Goal: Transaction & Acquisition: Purchase product/service

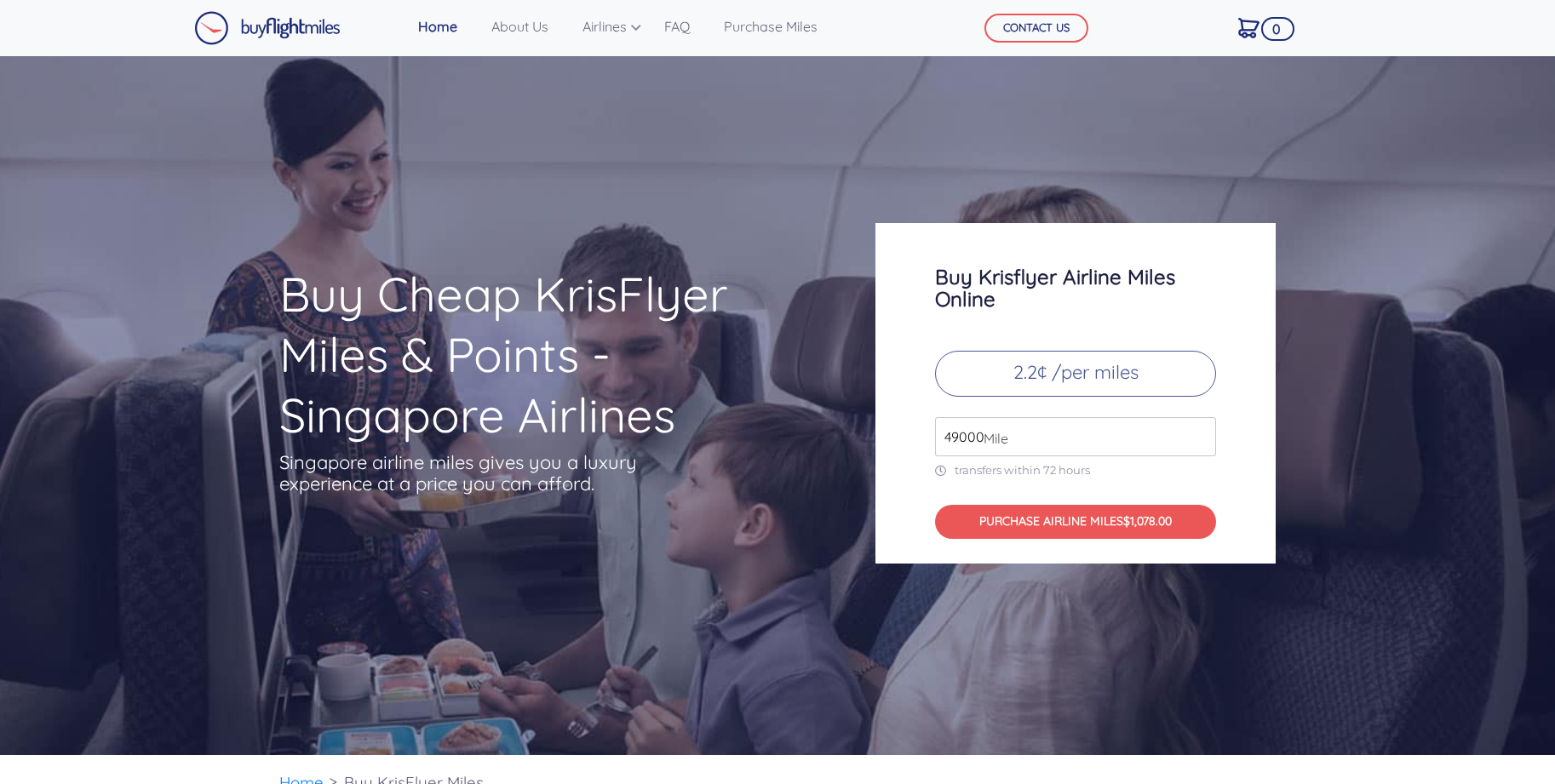
click at [1081, 432] on input "49000" at bounding box center [1075, 437] width 281 height 39
click at [1204, 441] on input "49000" at bounding box center [1075, 437] width 281 height 39
click at [1199, 443] on input "49000" at bounding box center [1075, 437] width 281 height 39
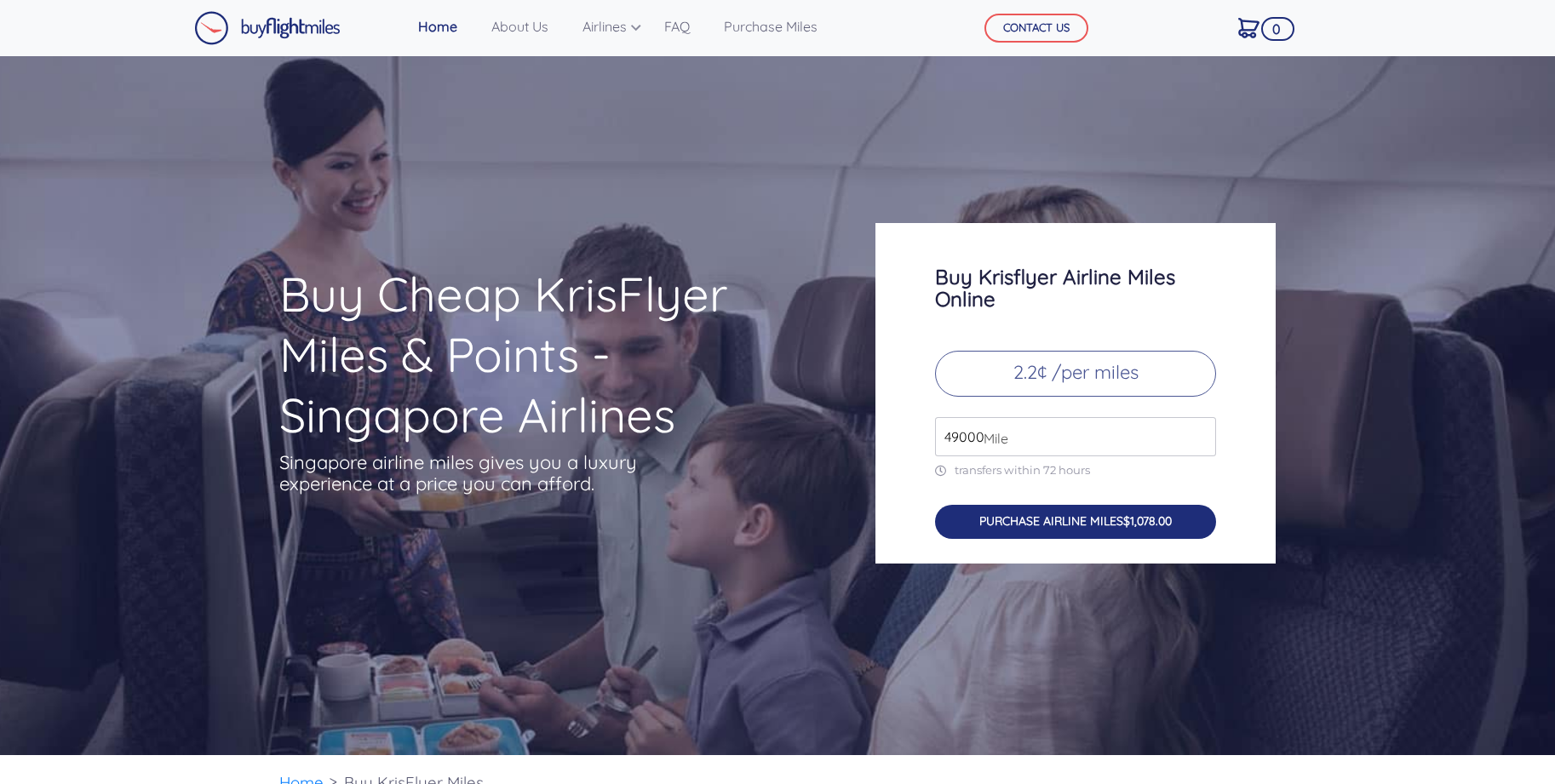
click at [1130, 517] on span "$1,078.00" at bounding box center [1147, 521] width 48 height 15
click at [1069, 522] on button "PURCHASE AIRLINE MILES $1,078.00" at bounding box center [1075, 522] width 281 height 35
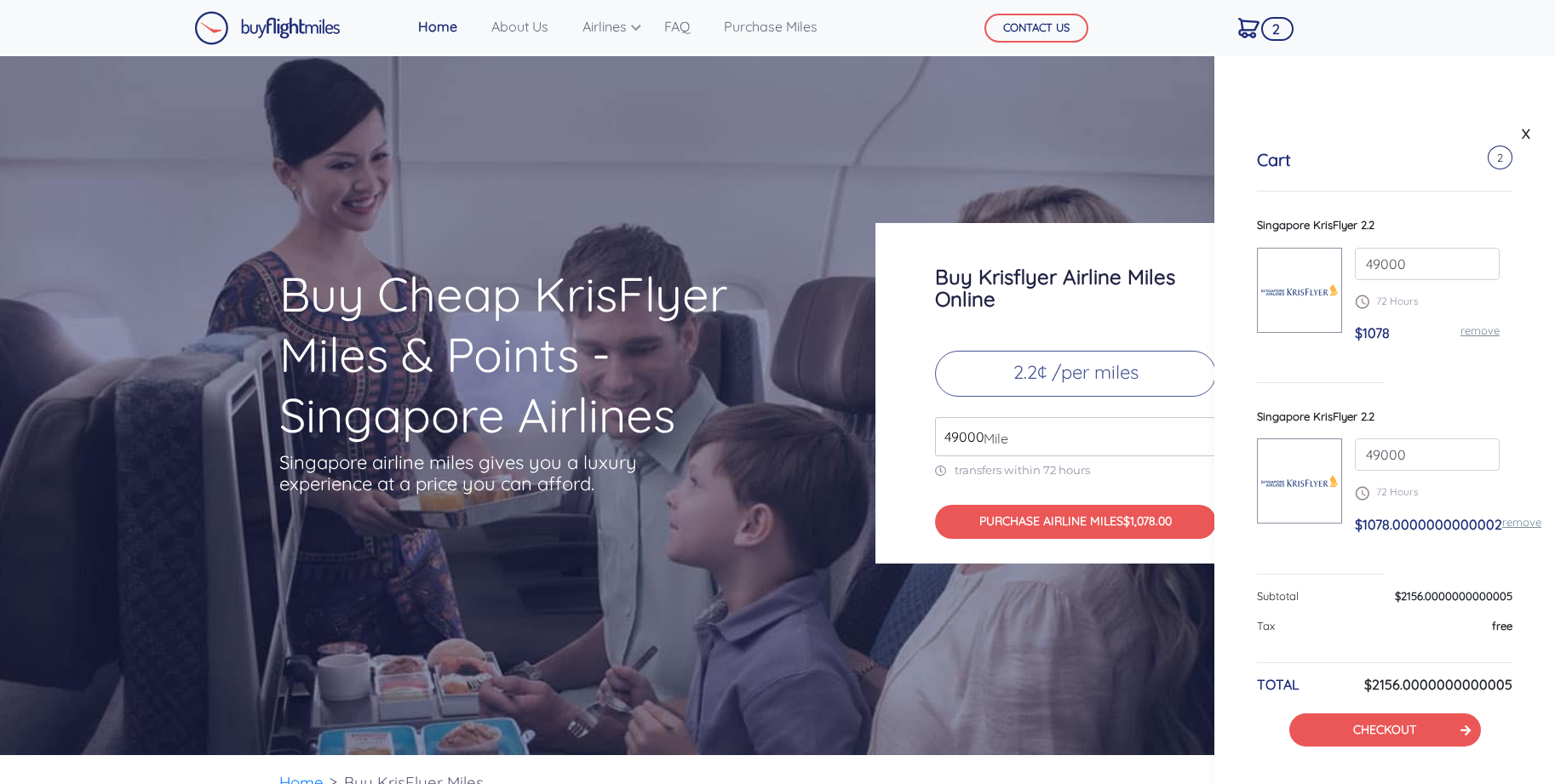
click at [1287, 276] on img at bounding box center [1300, 290] width 84 height 38
click at [1471, 329] on link "remove" at bounding box center [1480, 329] width 39 height 13
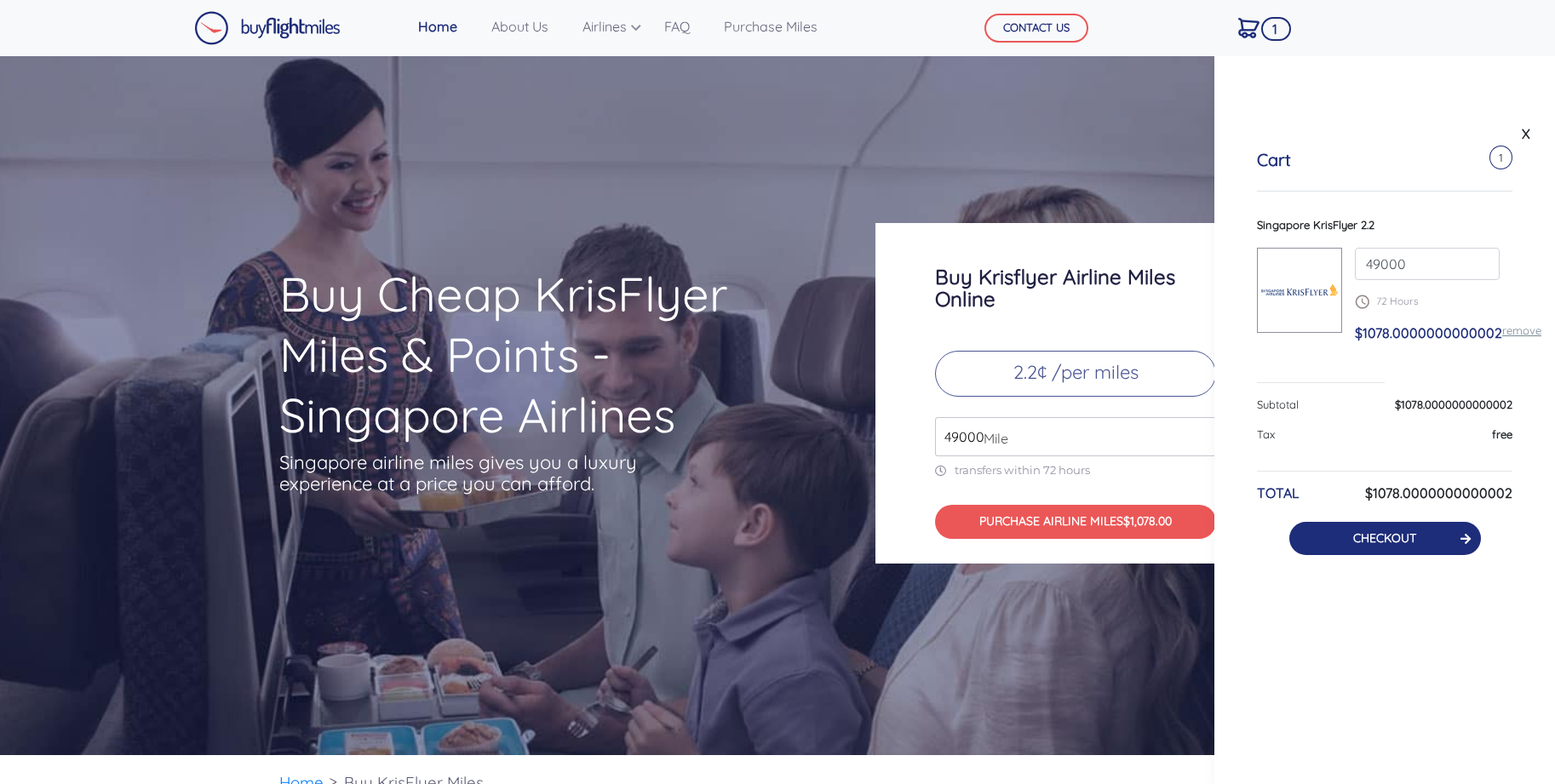
click at [1410, 538] on link "CHECKOUT" at bounding box center [1385, 537] width 63 height 15
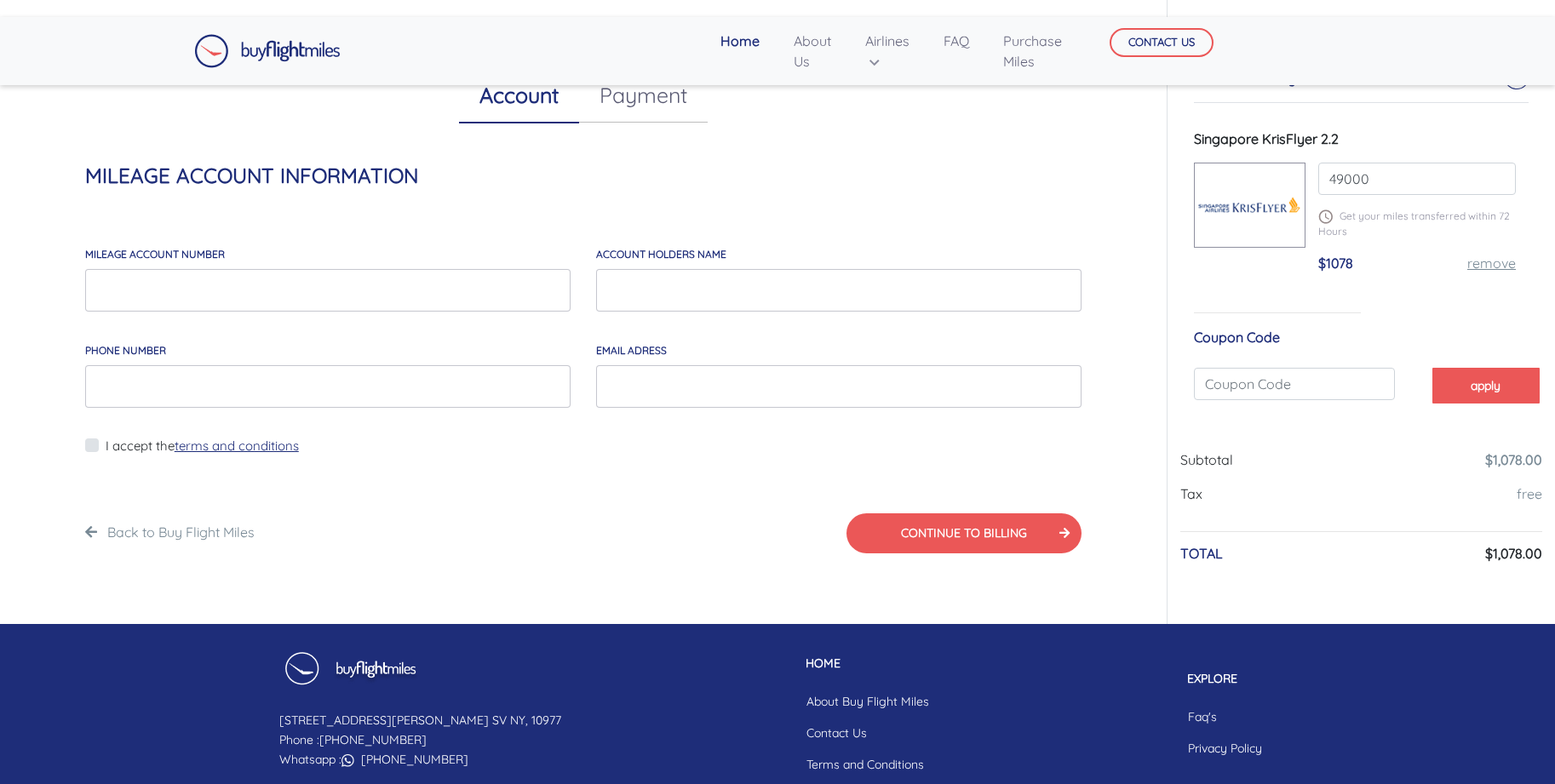
scroll to position [89, 0]
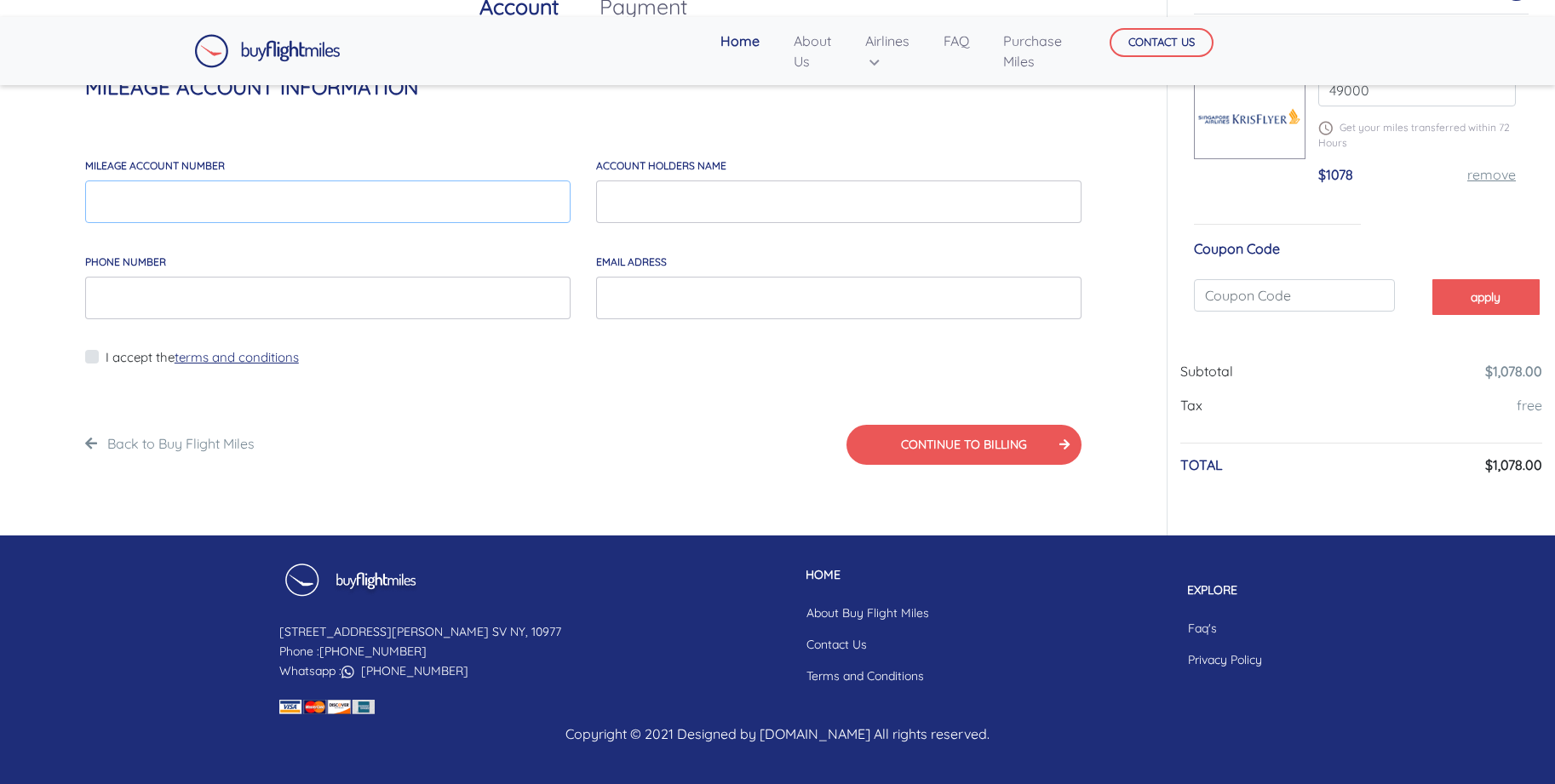
click at [263, 203] on input "MILEAGE account number" at bounding box center [328, 202] width 485 height 42
type input "8932324998"
click at [668, 214] on input "account holders NAME" at bounding box center [839, 202] width 485 height 42
type input "[PERSON_NAME]"
click at [298, 306] on input "Phone Number" at bounding box center [328, 298] width 485 height 42
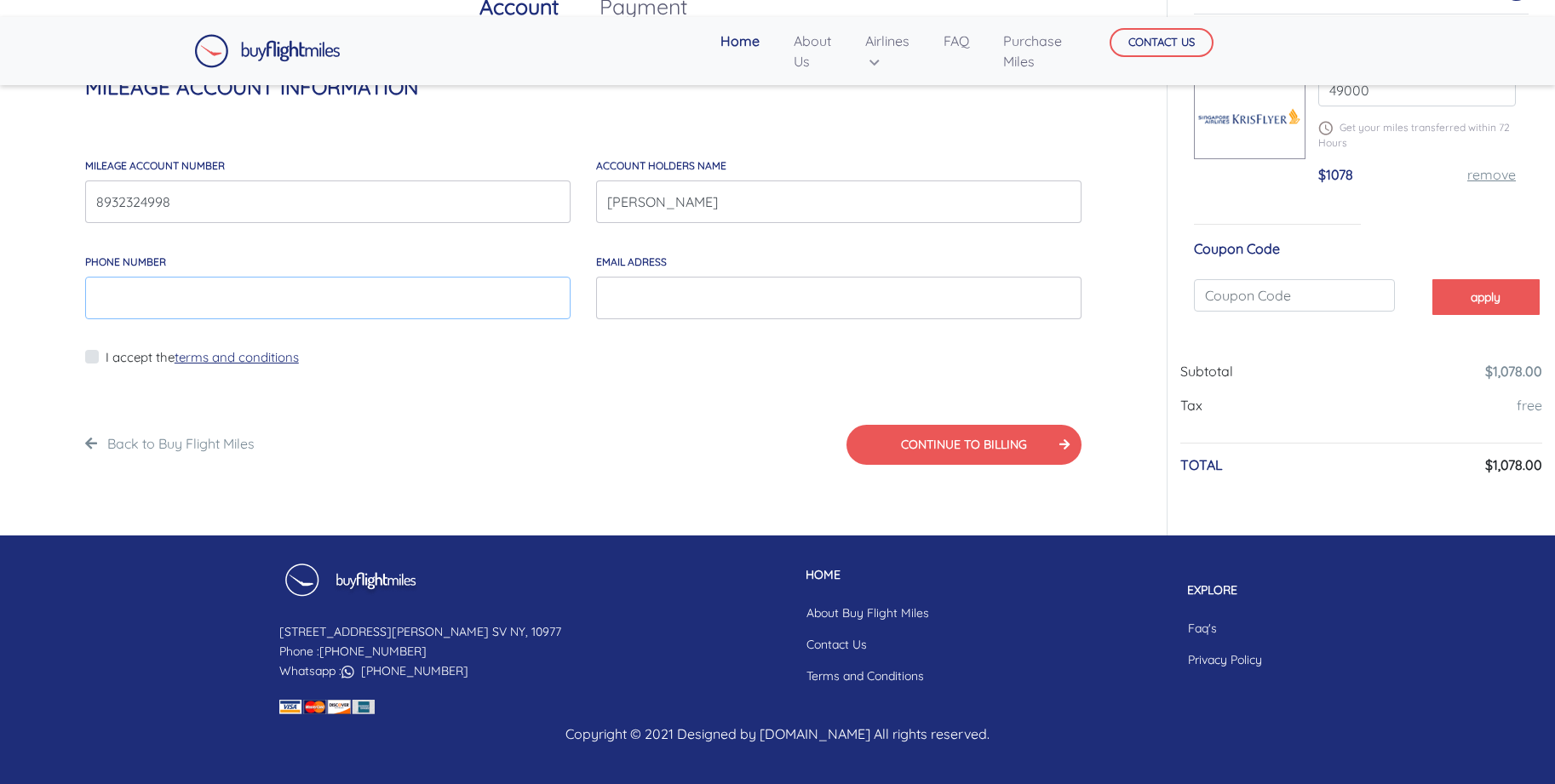
type input "94559207"
type input "[EMAIL_ADDRESS][DOMAIN_NAME]"
click at [96, 296] on input "94559207" at bounding box center [328, 298] width 485 height 42
type input "[PHONE_NUMBER]"
click at [803, 288] on input "[EMAIL_ADDRESS][DOMAIN_NAME]" at bounding box center [839, 298] width 485 height 42
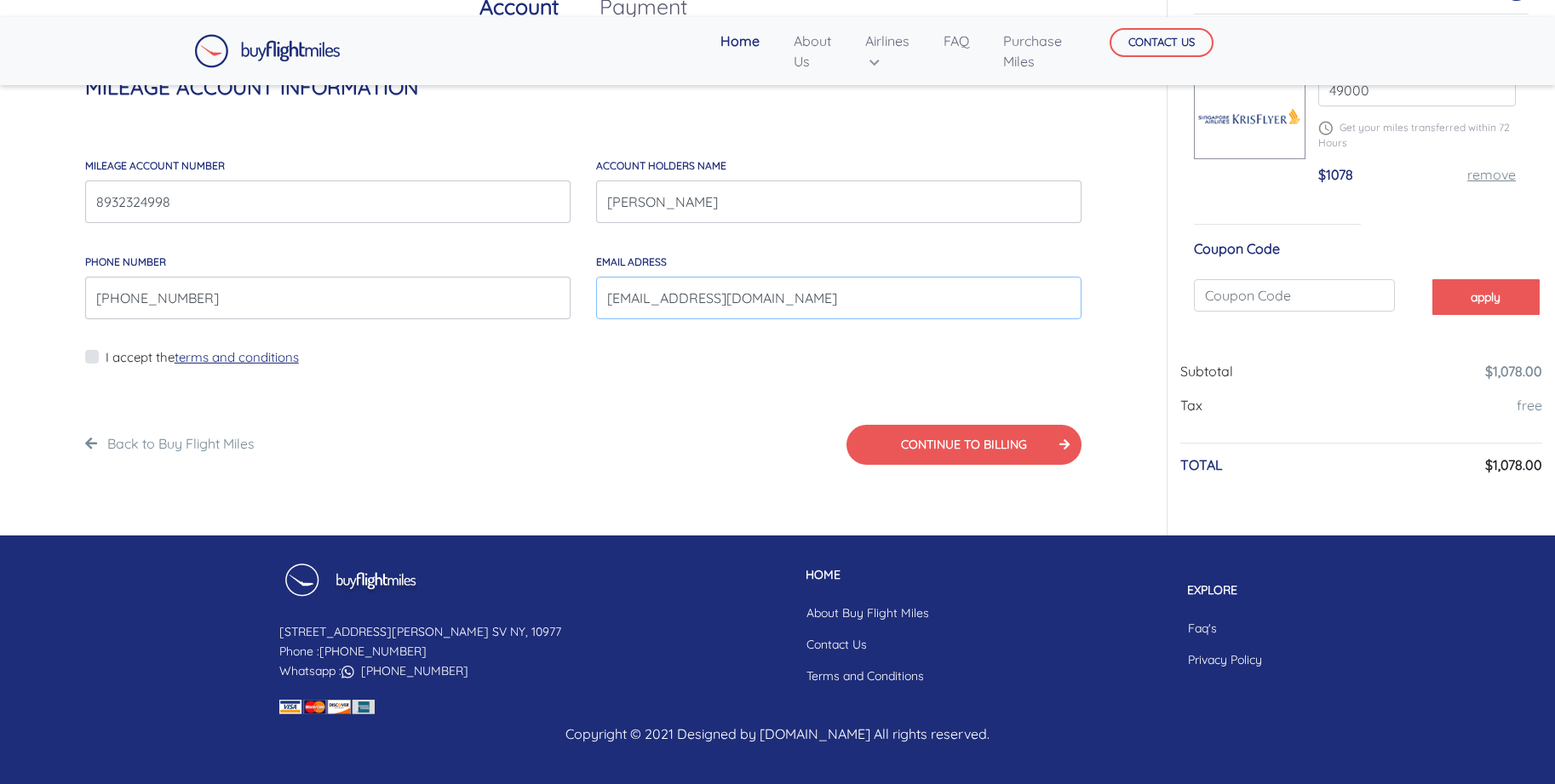
type input "[EMAIL_ADDRESS][DOMAIN_NAME]"
click at [106, 356] on label "I accept the terms and conditions" at bounding box center [202, 358] width 193 height 19
click at [106, 356] on input "I accept the terms and conditions" at bounding box center [111, 367] width 11 height 42
checkbox input "true"
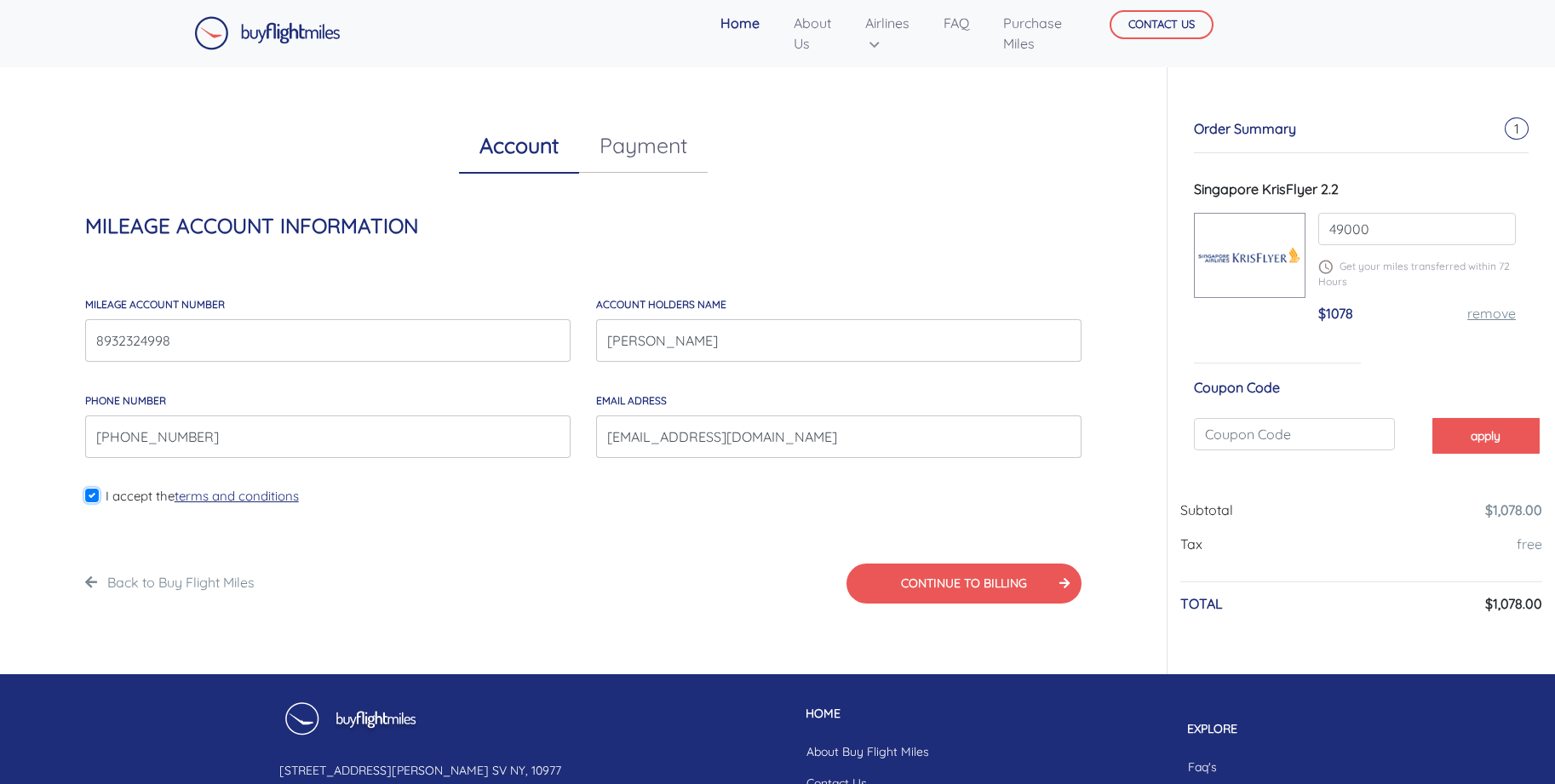
scroll to position [0, 0]
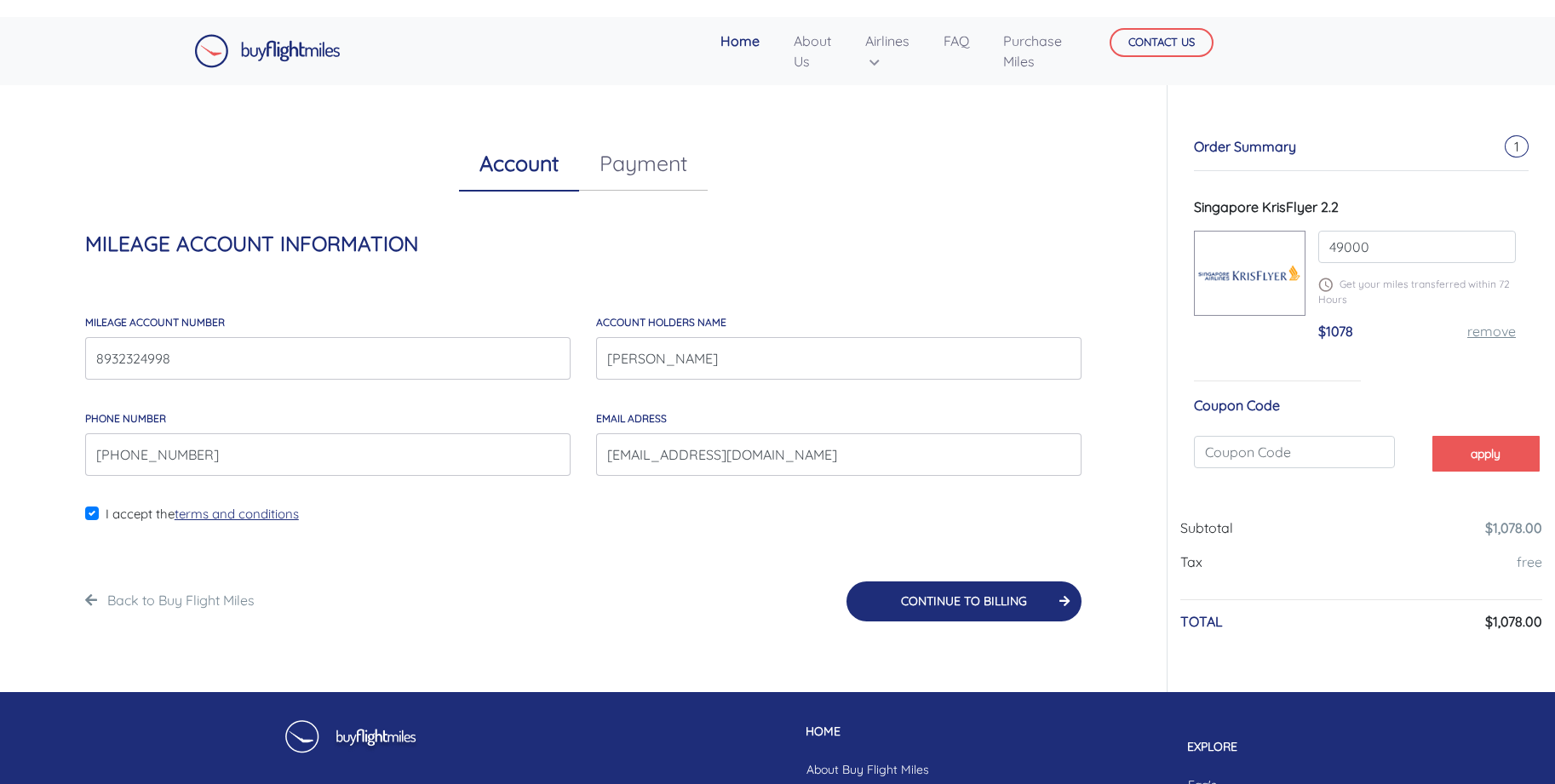
click at [964, 607] on button "CONTINUE TO BILLING" at bounding box center [964, 601] width 235 height 40
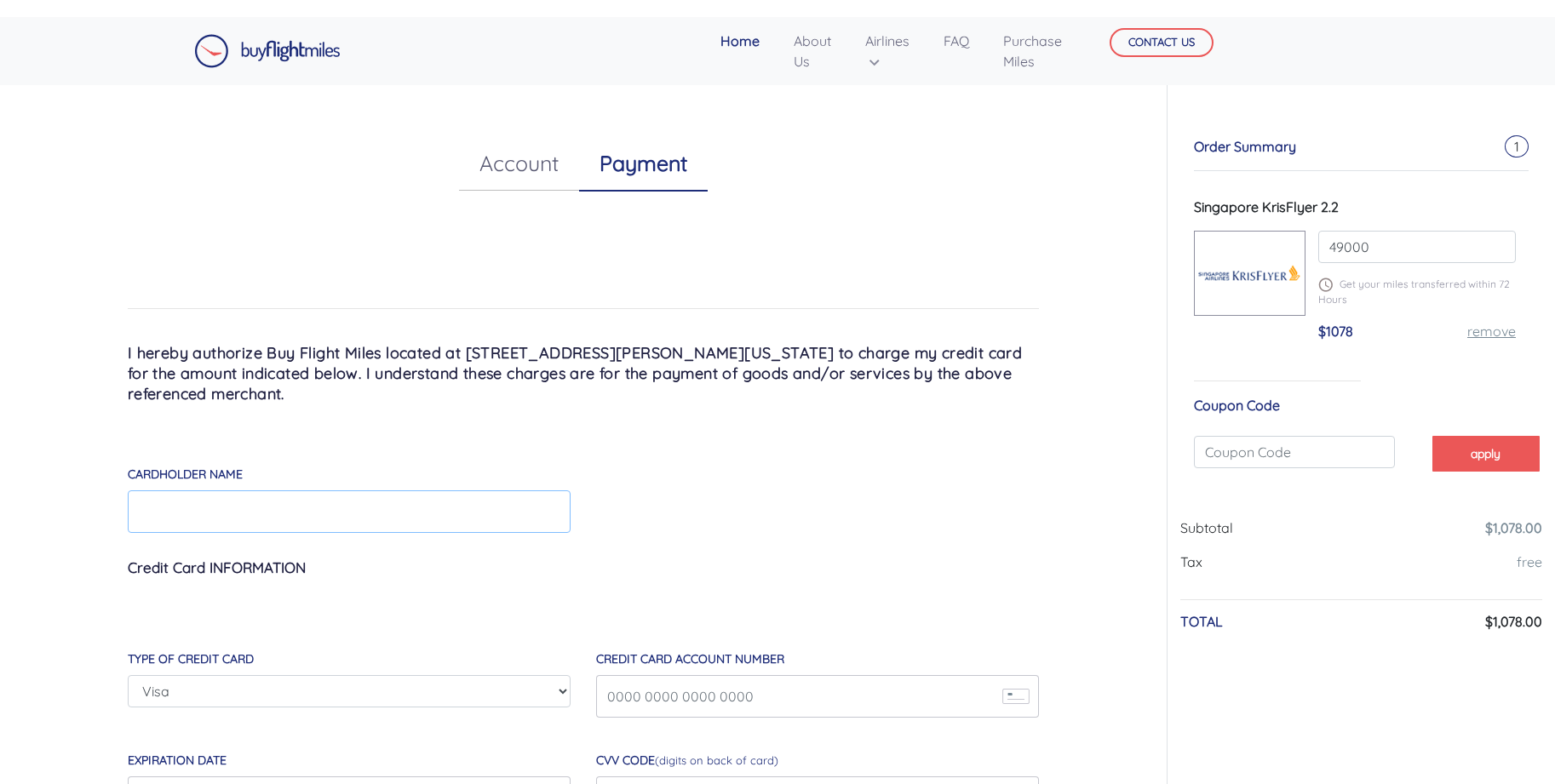
click at [232, 510] on input "Cardholder Name" at bounding box center [349, 512] width 443 height 42
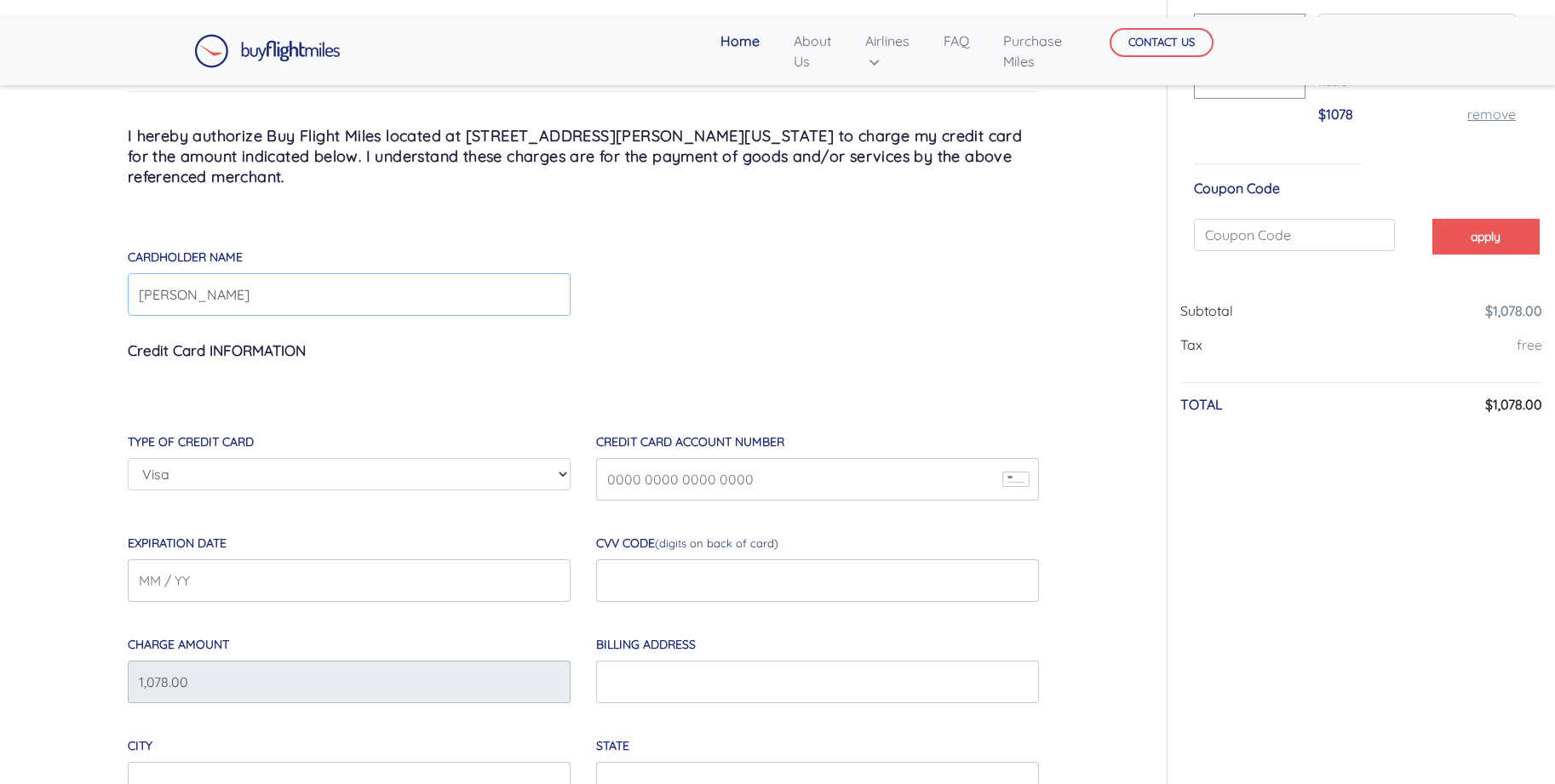
scroll to position [198, 0]
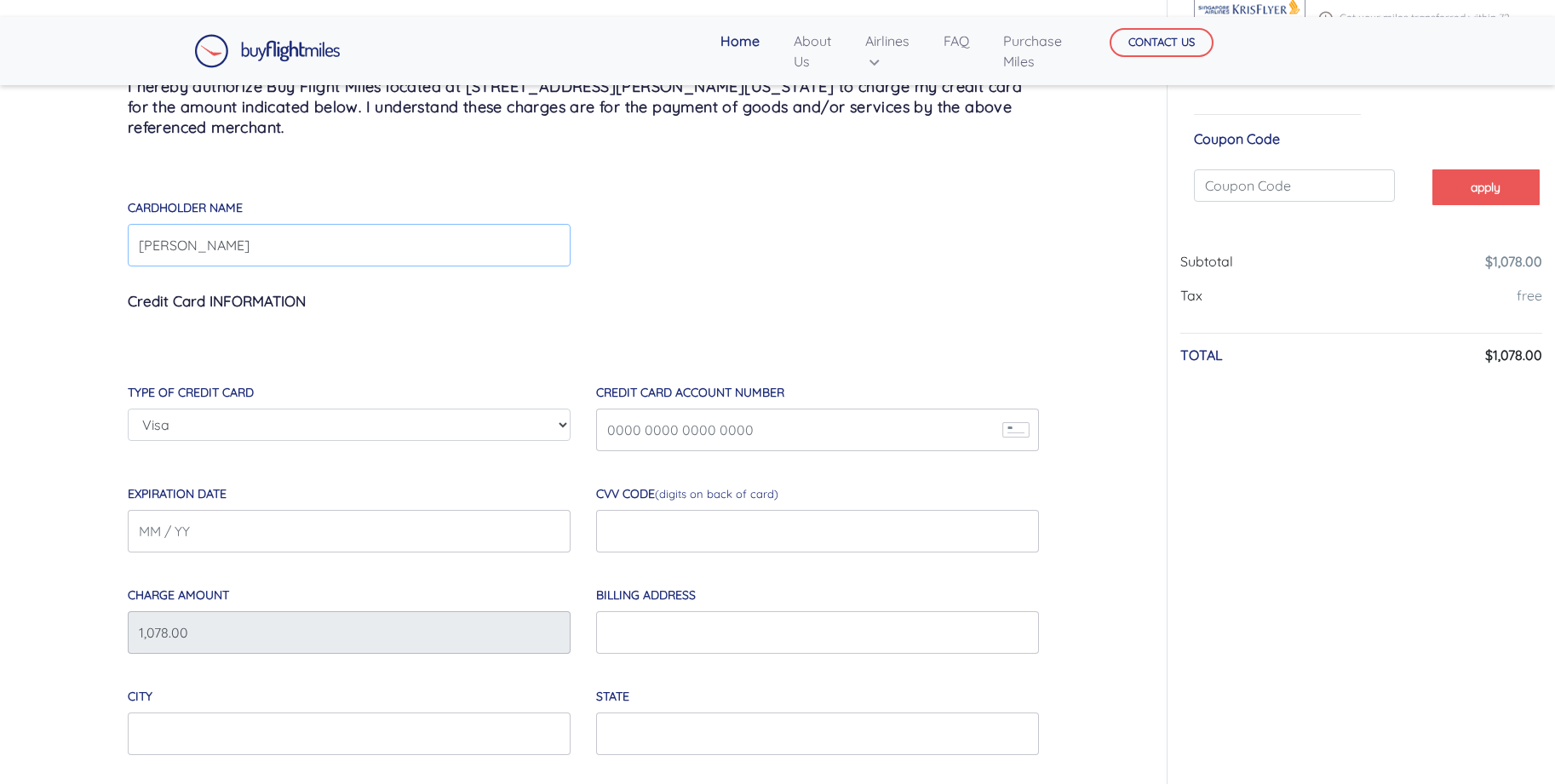
type input "[PERSON_NAME]"
click at [646, 440] on input "Credit Card Account Number" at bounding box center [818, 430] width 443 height 42
type input "3"
type input "[CREDIT_CARD_NUMBER]"
click at [255, 536] on input "Expiration Date" at bounding box center [349, 531] width 443 height 42
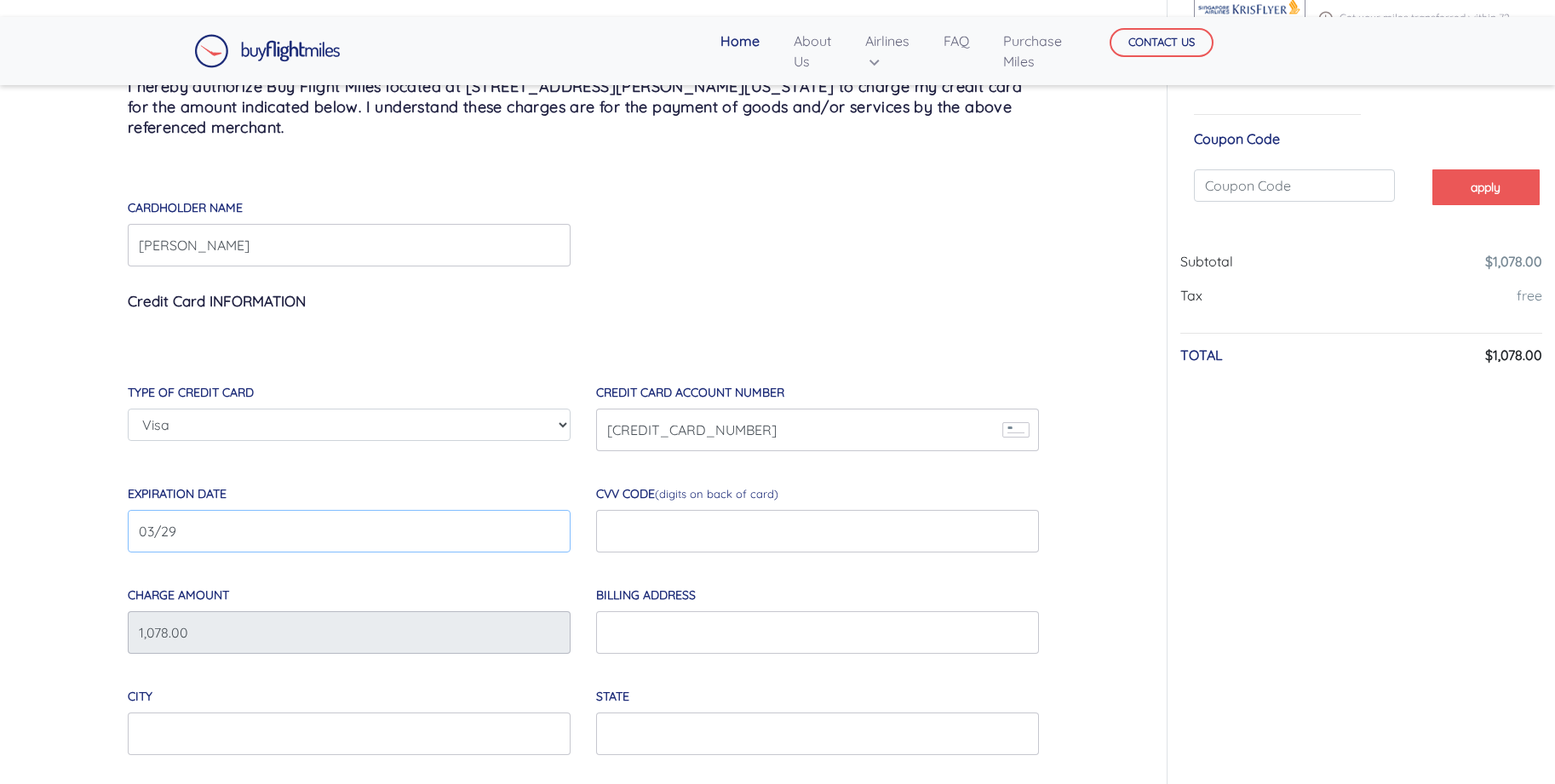
type input "03/29"
click at [674, 529] on input "text" at bounding box center [818, 531] width 443 height 42
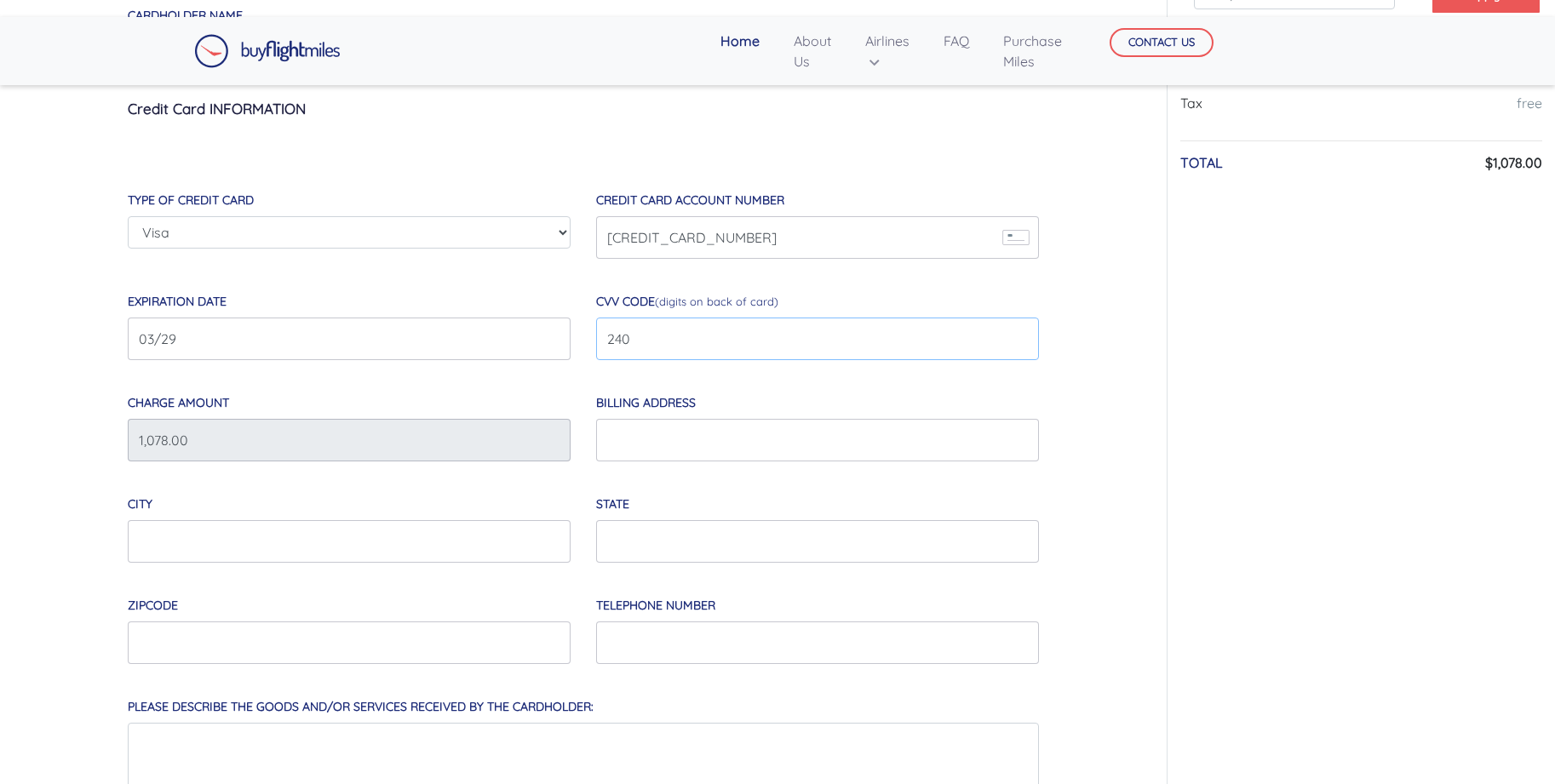
scroll to position [407, 0]
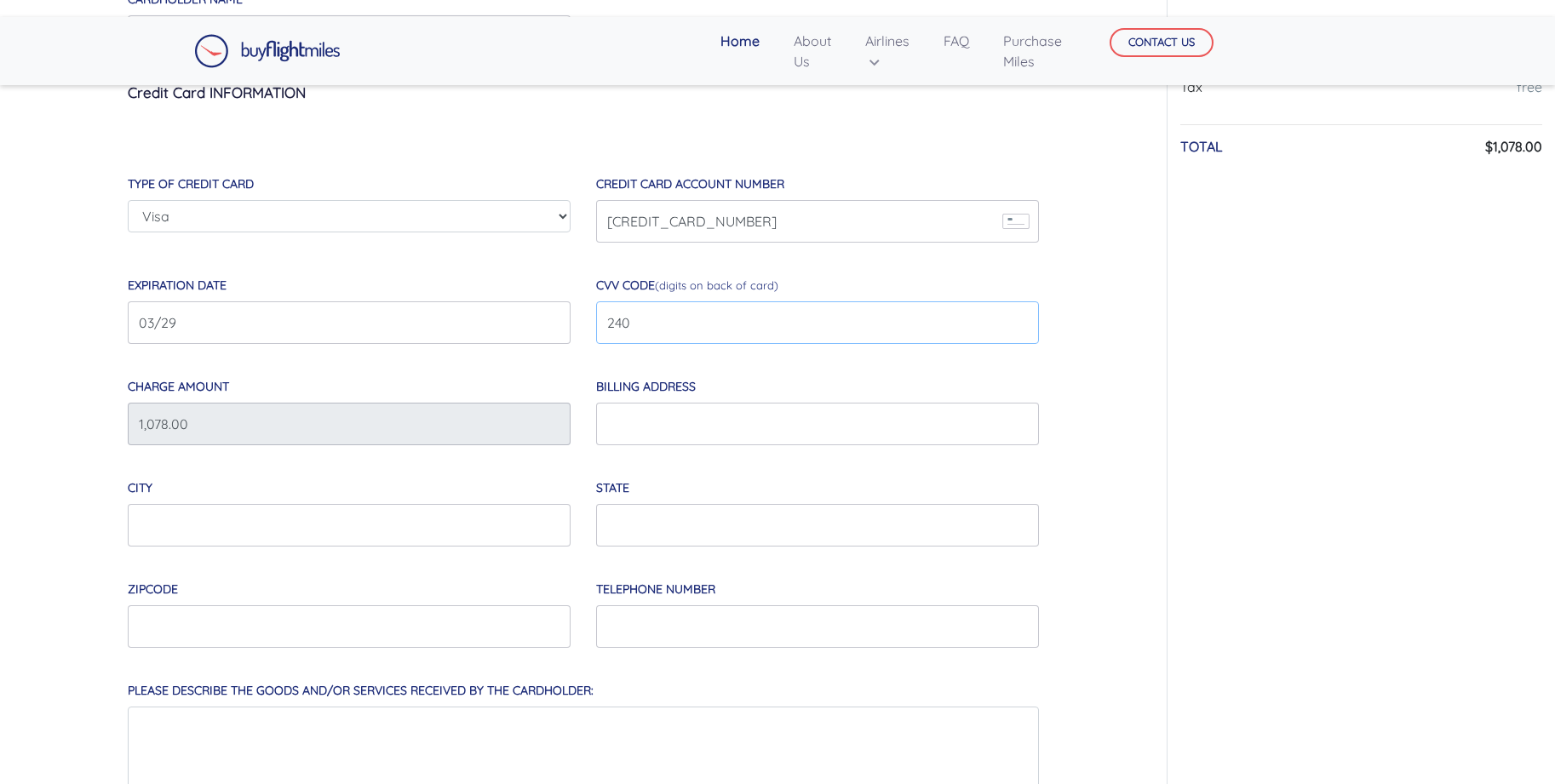
type input "240"
click at [694, 430] on input "Billing Address" at bounding box center [818, 424] width 443 height 42
type input "[STREET_ADDRESS][PERSON_NAME][US_STATE]"
type input "437901"
type input "094559207"
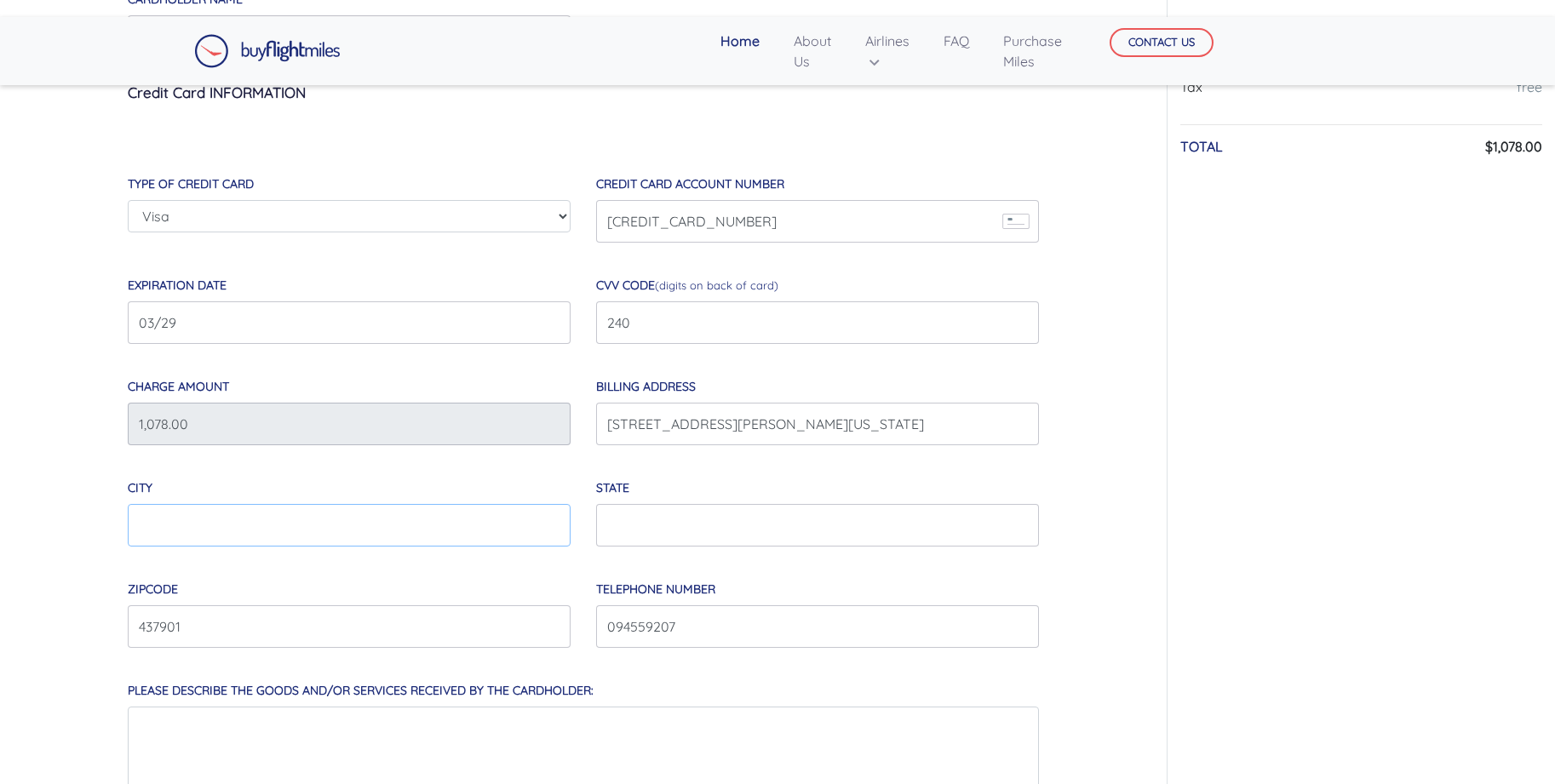
click at [327, 546] on input "City" at bounding box center [349, 525] width 443 height 42
click at [314, 522] on input "City" at bounding box center [349, 525] width 443 height 42
type input "[GEOGRAPHIC_DATA]"
click at [684, 521] on input "State" at bounding box center [818, 525] width 443 height 42
type input "[GEOGRAPHIC_DATA]"
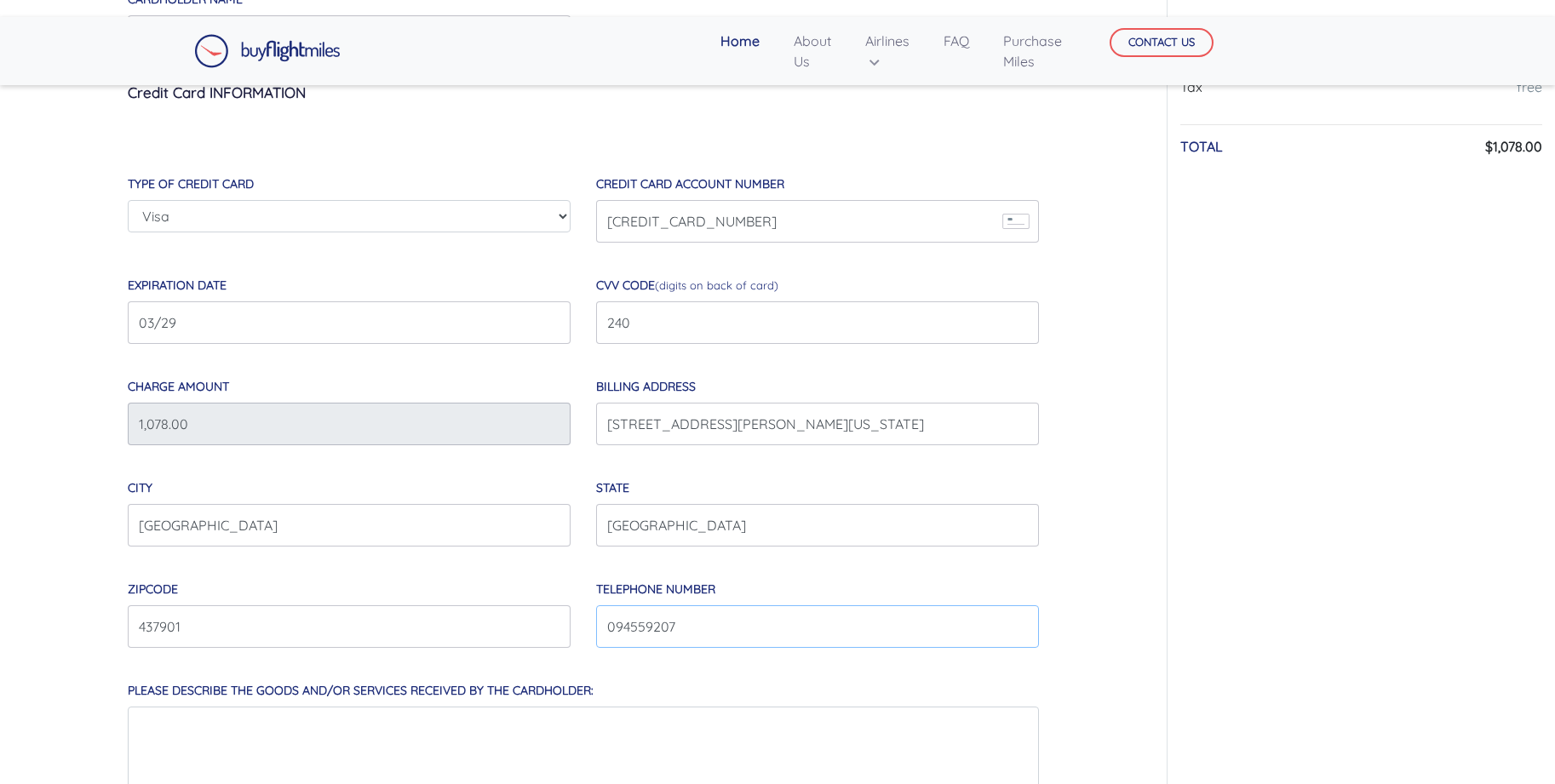
click at [614, 630] on input "Telephone Number" at bounding box center [818, 626] width 443 height 42
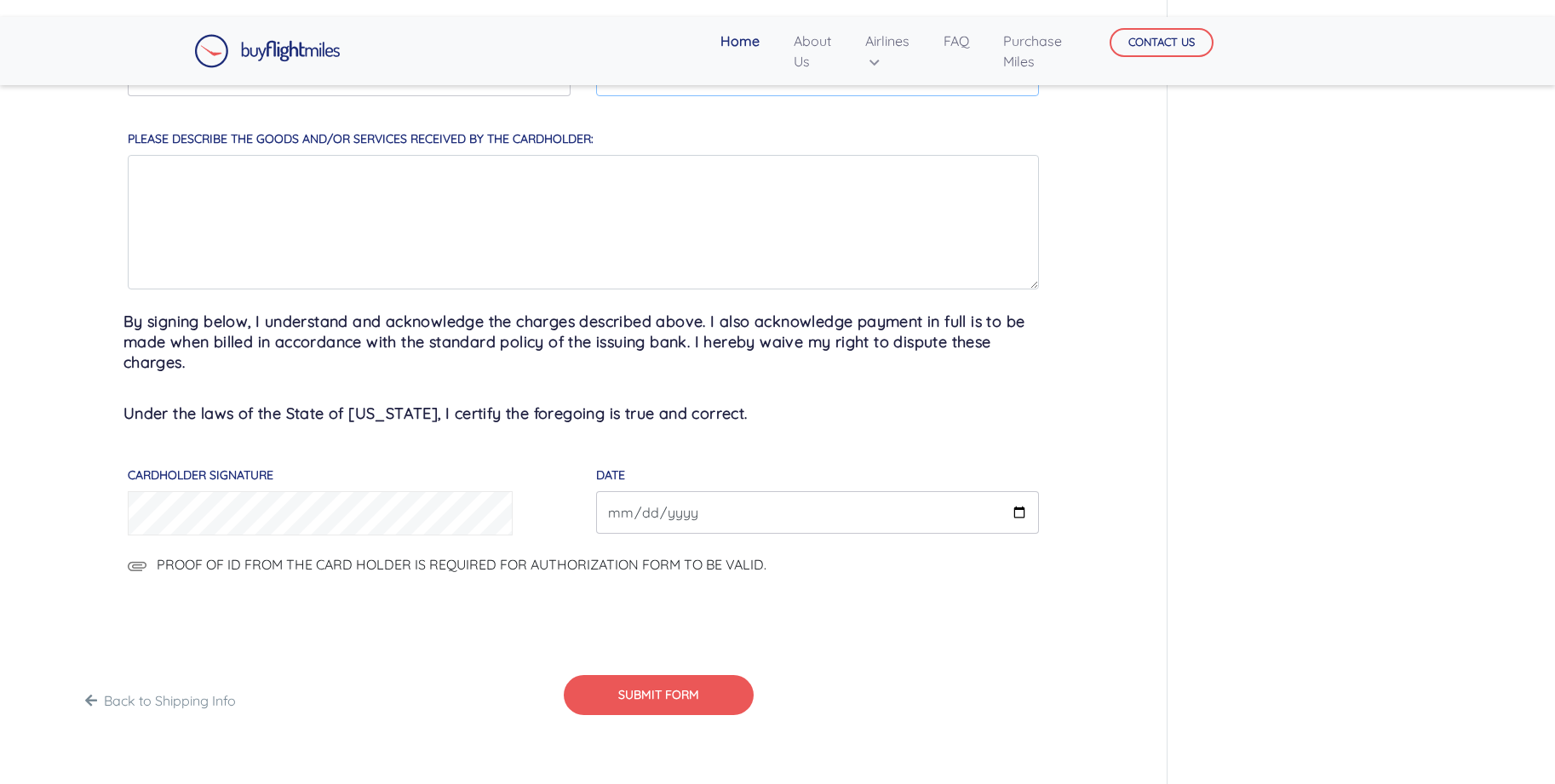
scroll to position [973, 0]
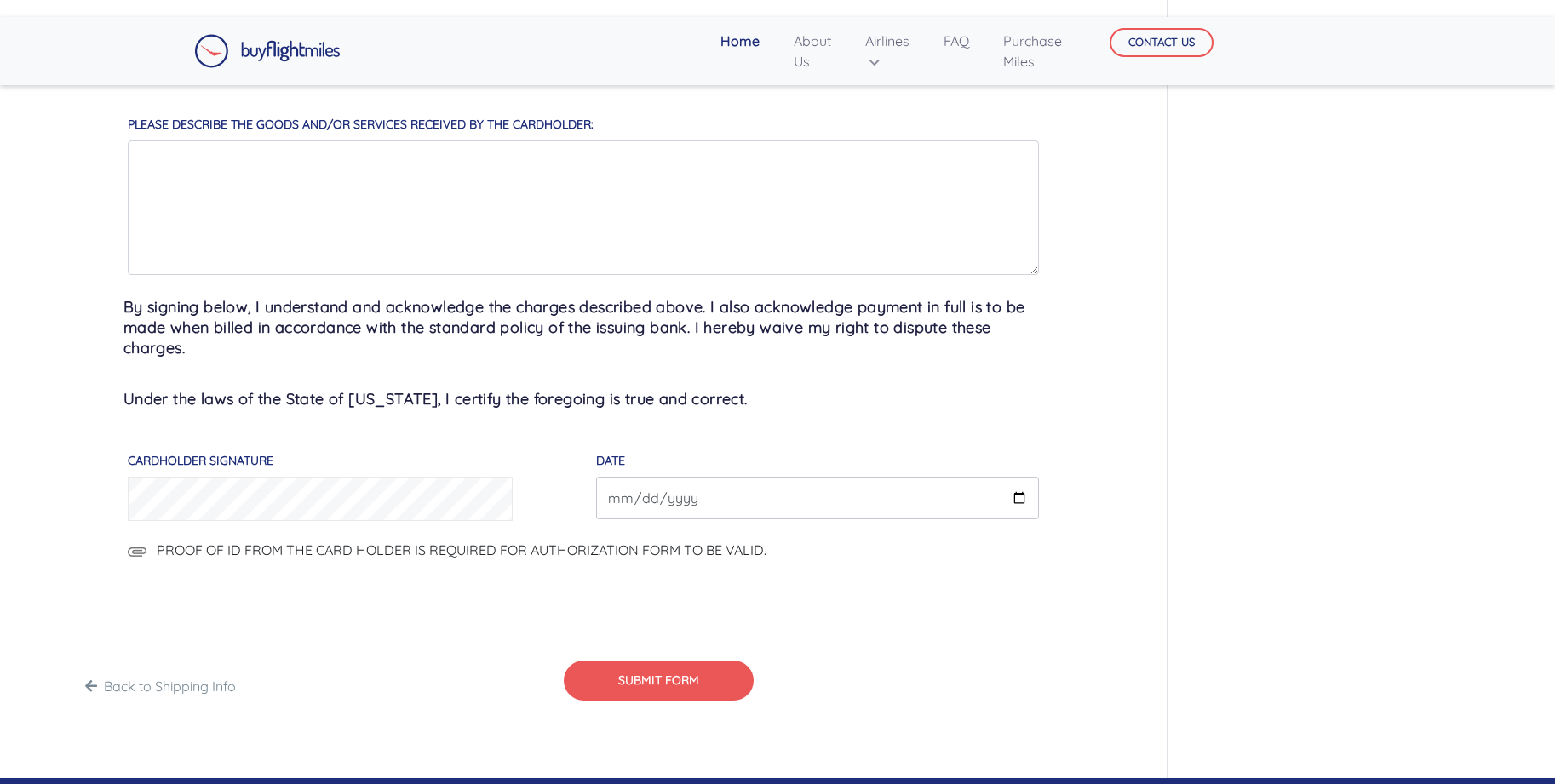
type input "[PHONE_NUMBER]"
click at [646, 504] on input "DATE" at bounding box center [818, 498] width 443 height 42
click at [612, 497] on input "DATE" at bounding box center [818, 498] width 443 height 42
type input "[DATE]"
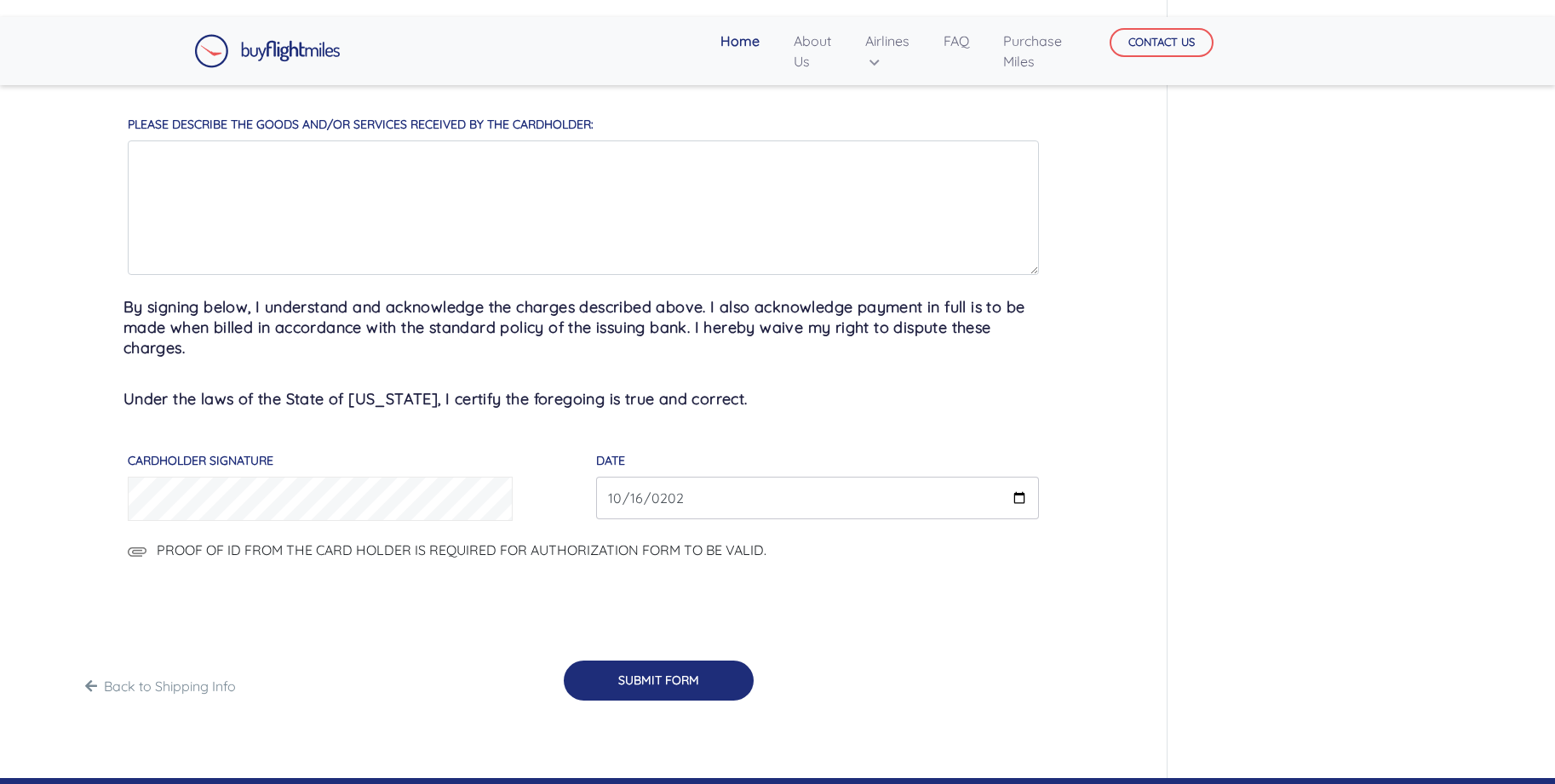
click at [691, 686] on button "SUBMIT FORM" at bounding box center [659, 680] width 190 height 40
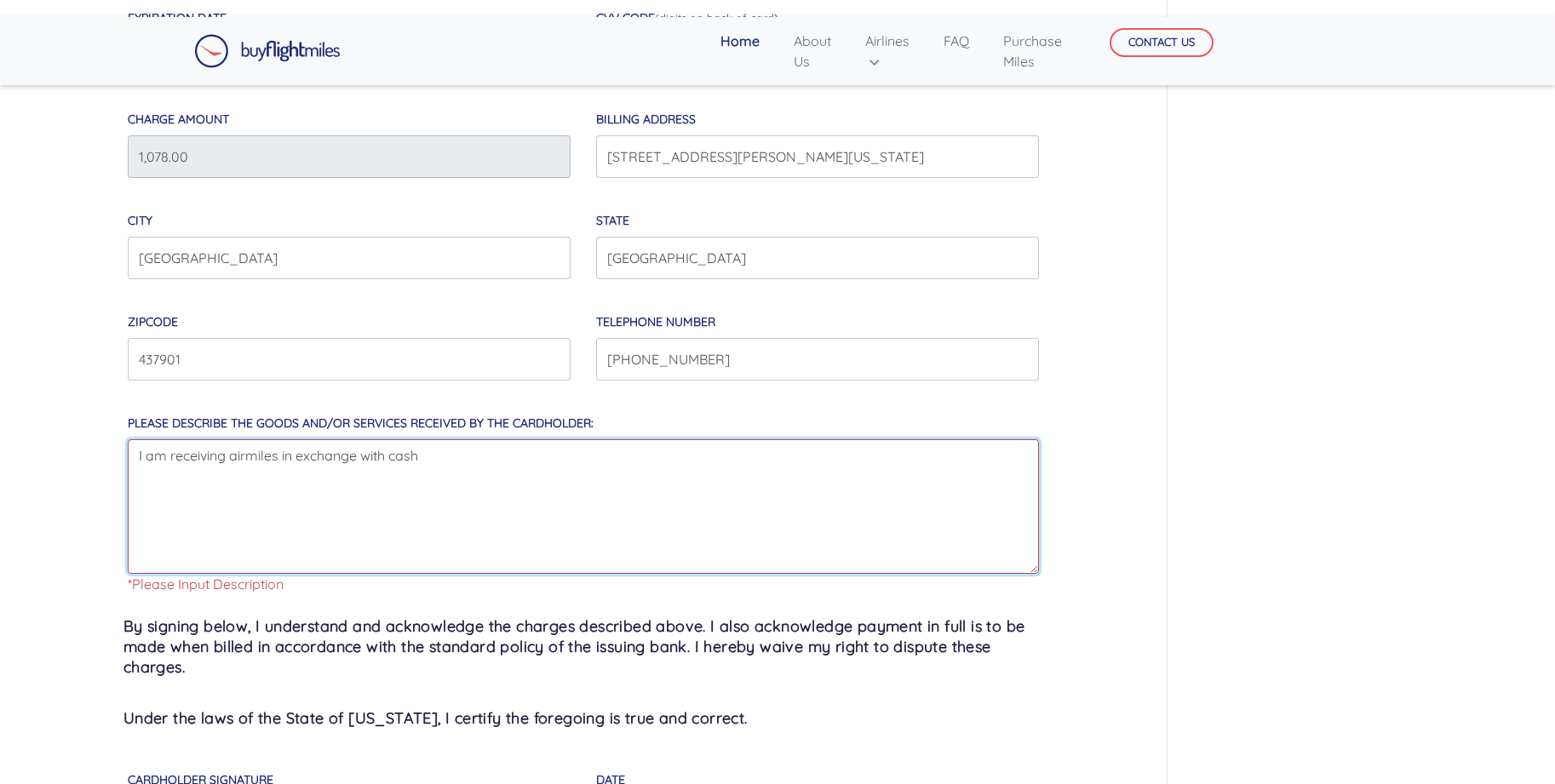
scroll to position [938, 0]
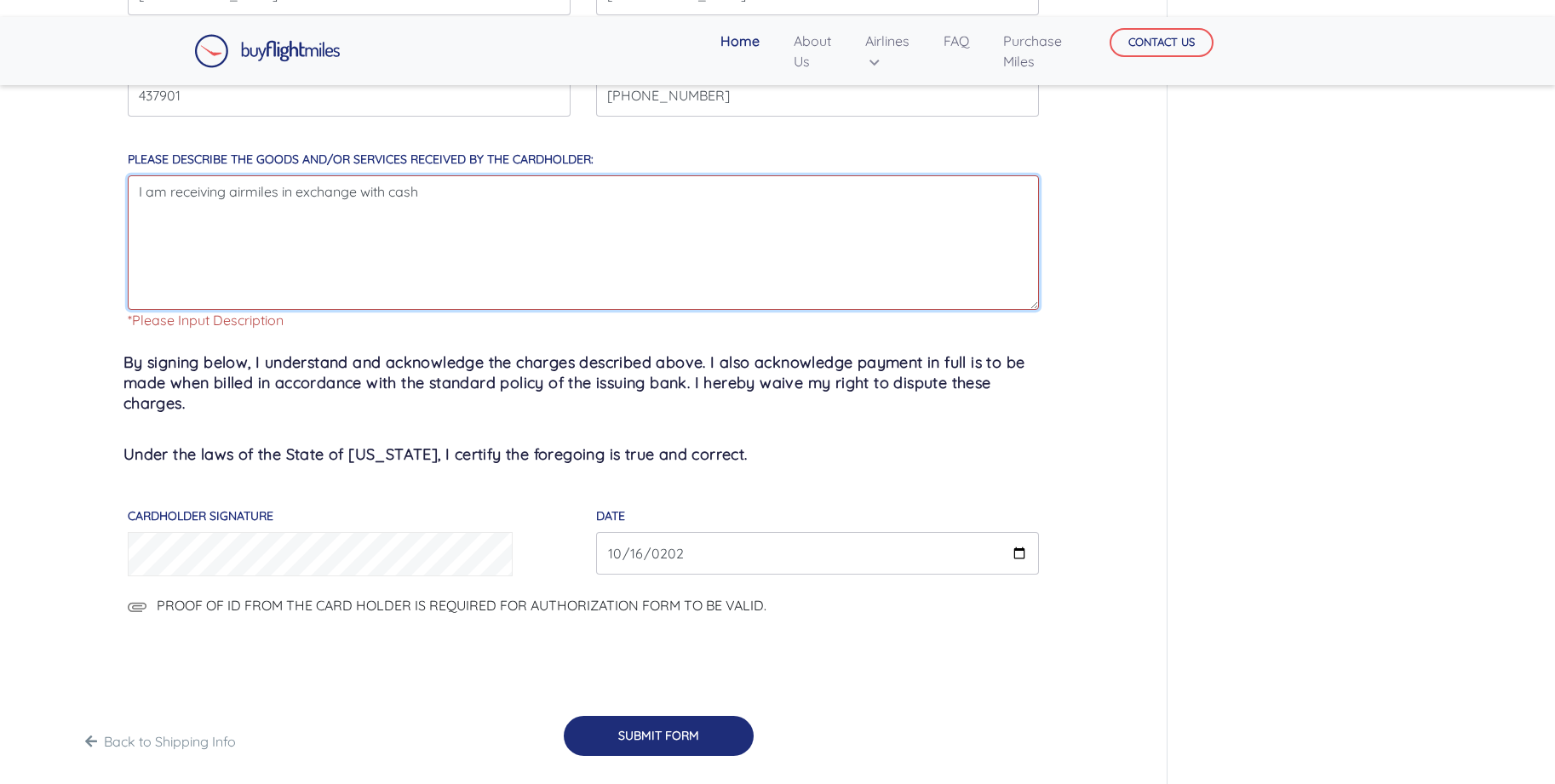
type textarea "I am receiving airmiles in exchange with cash"
click at [649, 734] on button "SUBMIT FORM" at bounding box center [659, 736] width 190 height 40
type input "03/2029"
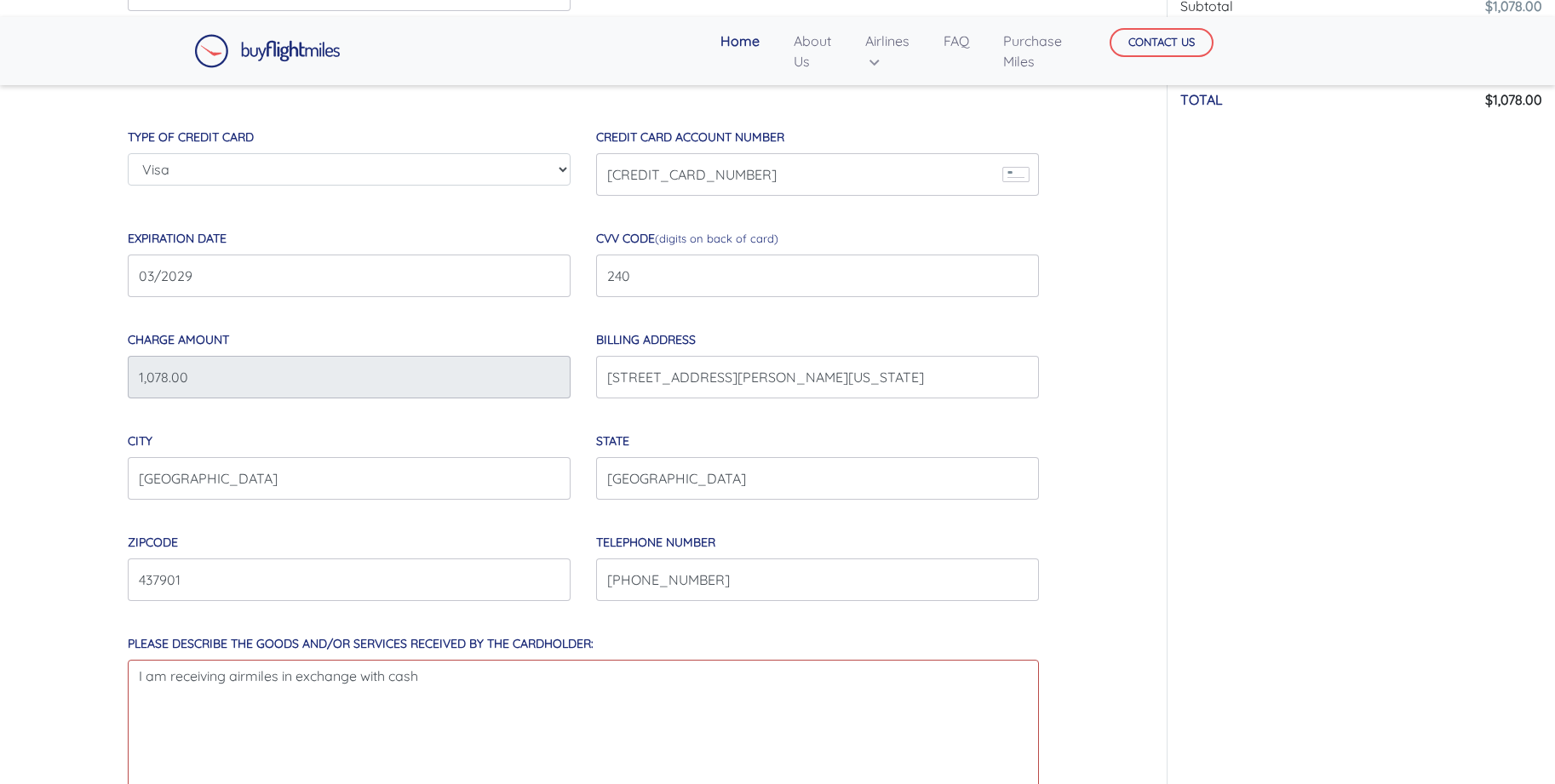
scroll to position [0, 0]
